Goal: Transaction & Acquisition: Subscribe to service/newsletter

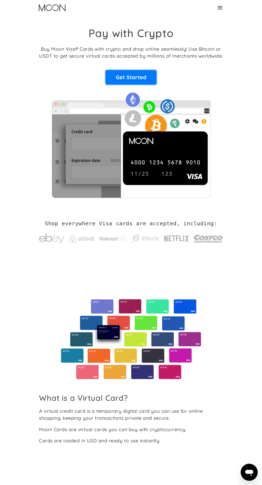
click at [133, 75] on link "Get Started" at bounding box center [130, 77] width 51 height 14
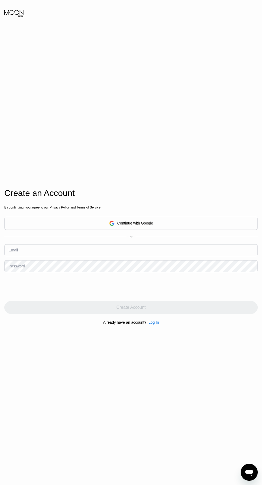
click at [21, 16] on icon at bounding box center [14, 14] width 20 height 8
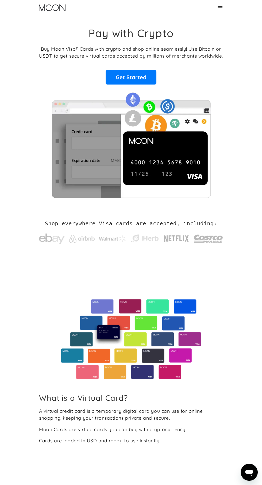
click at [147, 160] on img at bounding box center [131, 143] width 184 height 109
click at [167, 159] on img at bounding box center [131, 143] width 184 height 109
click at [175, 227] on link at bounding box center [176, 237] width 26 height 21
click at [118, 82] on link "Get Started" at bounding box center [130, 77] width 51 height 14
